Goal: Check status: Check status

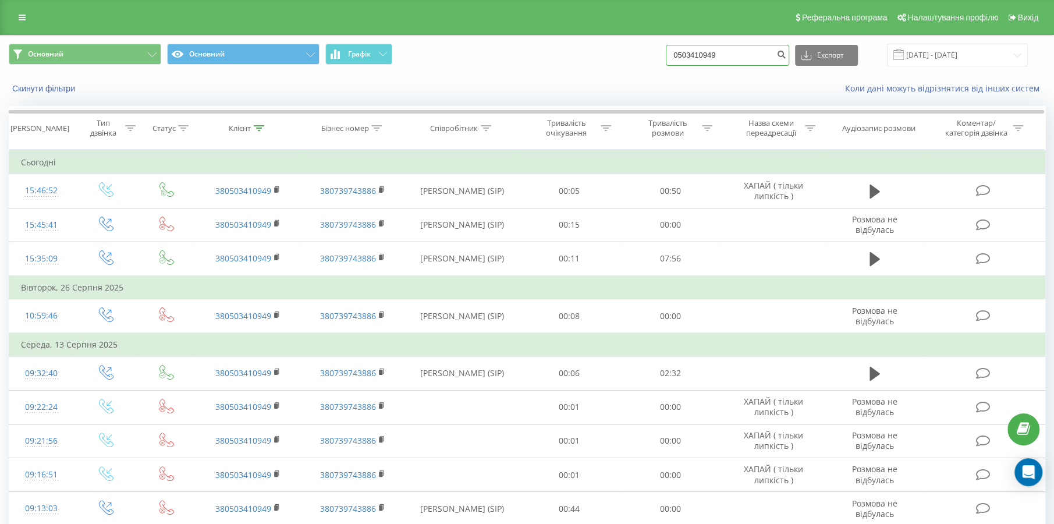
drag, startPoint x: 773, startPoint y: 52, endPoint x: 618, endPoint y: 60, distance: 154.9
click at [618, 60] on div "Основний Основний Графік 0503410949 Експорт .csv .xls .xlsx 22.06.2025 - 22.09.…" at bounding box center [527, 55] width 1036 height 23
paste input "67) 503-35-05"
click at [702, 57] on input "067) 503-35-05" at bounding box center [727, 55] width 123 height 21
type input "0675033505"
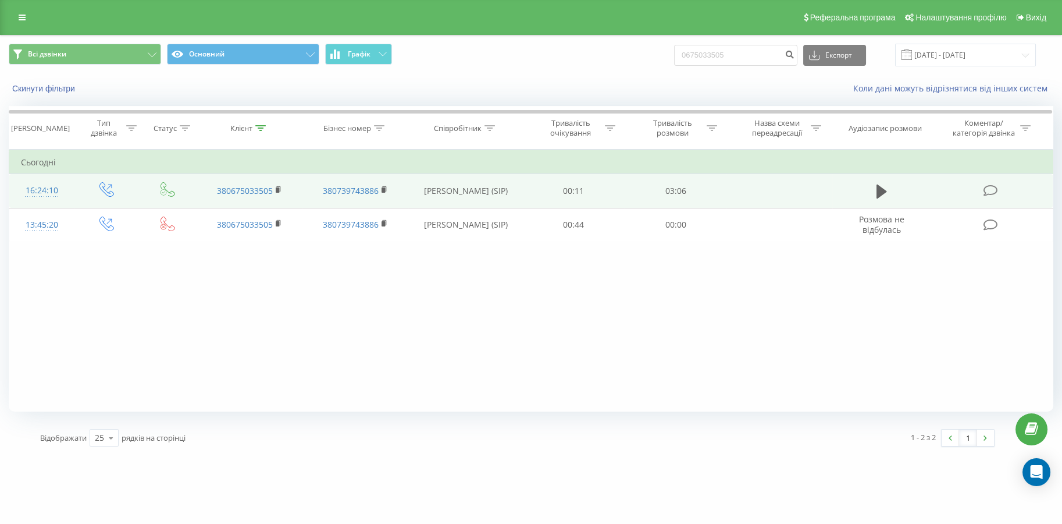
drag, startPoint x: 878, startPoint y: 187, endPoint x: 845, endPoint y: 184, distance: 33.3
click at [878, 187] on icon at bounding box center [882, 191] width 10 height 14
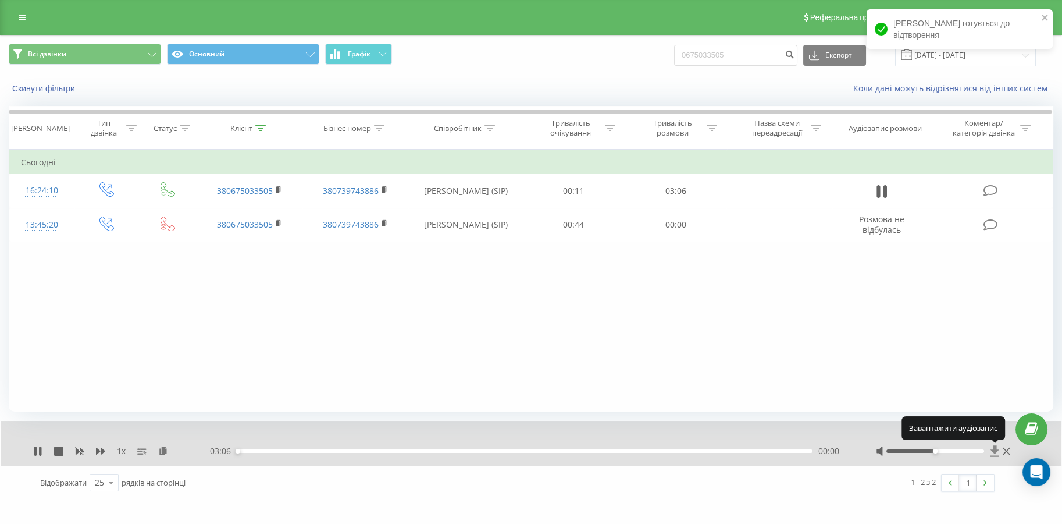
click at [991, 450] on icon at bounding box center [995, 451] width 10 height 12
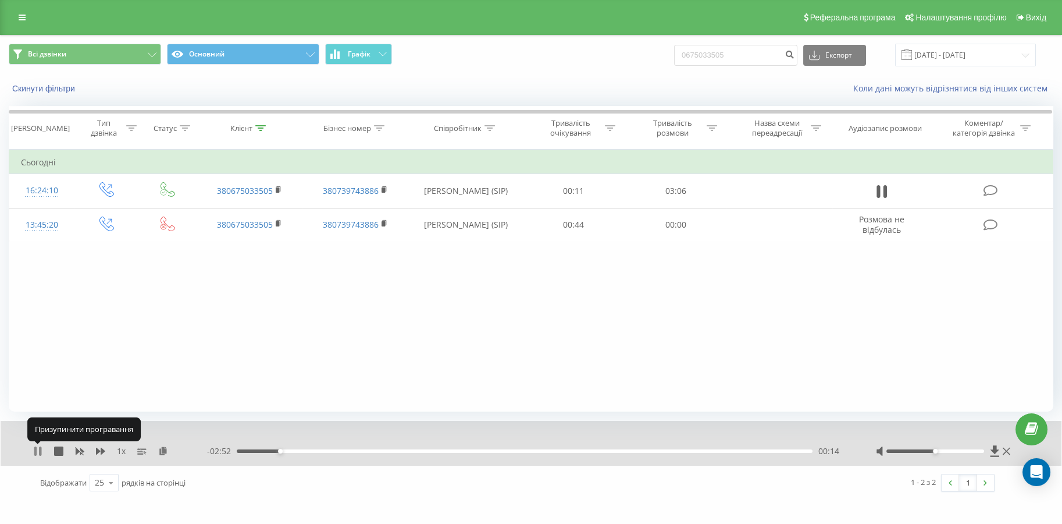
click at [37, 447] on icon at bounding box center [37, 450] width 9 height 9
click at [996, 450] on icon at bounding box center [995, 450] width 9 height 11
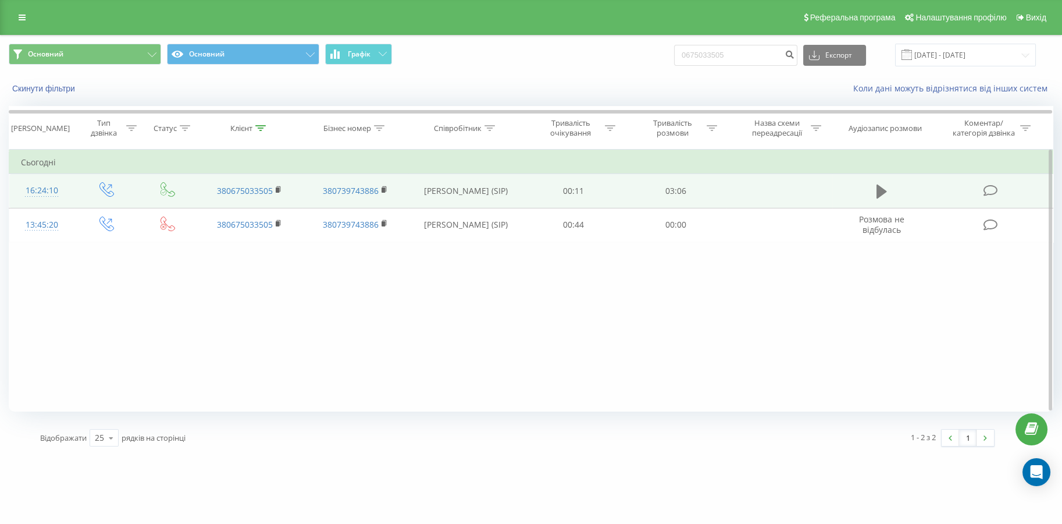
click at [875, 187] on button at bounding box center [881, 191] width 17 height 17
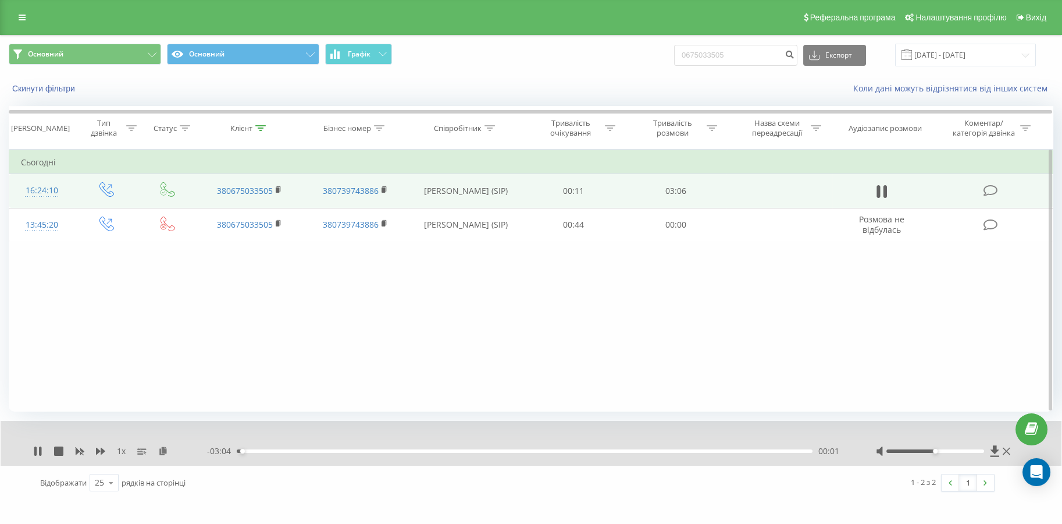
click at [724, 451] on div "00:01" at bounding box center [525, 450] width 576 height 3
